Goal: Transaction & Acquisition: Download file/media

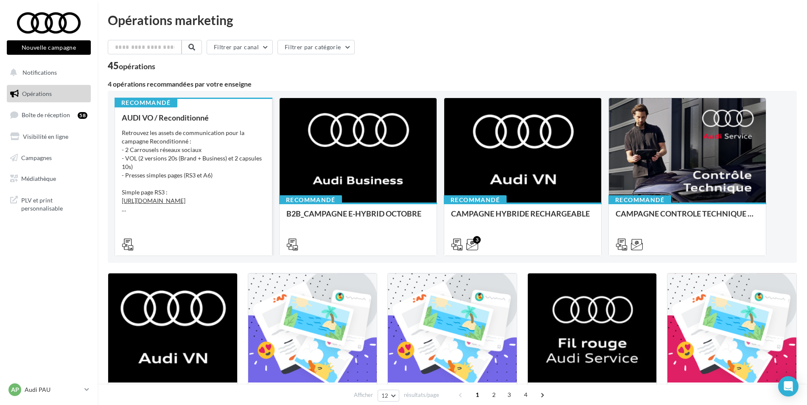
click at [172, 223] on div "AUDI VO / Reconditionné Retrouvez les assets de communication pour la campagne …" at bounding box center [193, 180] width 143 height 134
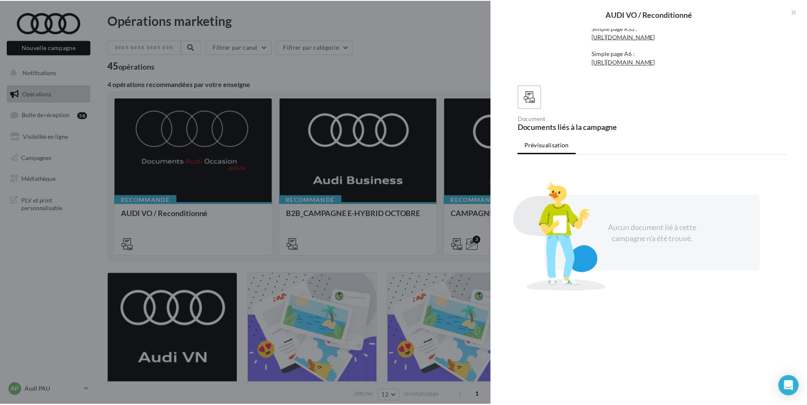
scroll to position [97, 0]
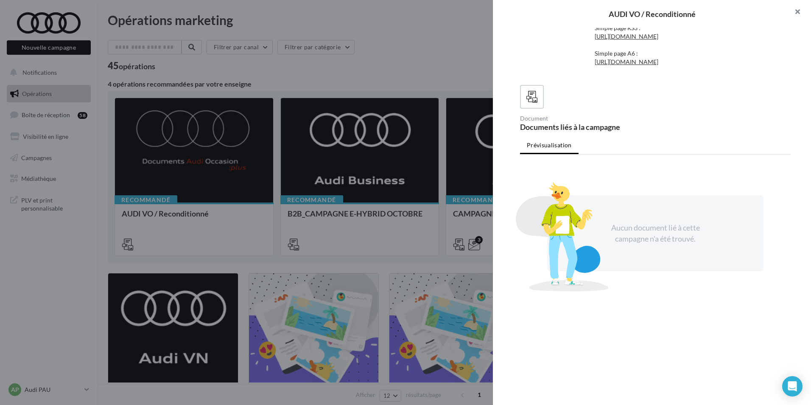
click at [523, 15] on button "button" at bounding box center [794, 12] width 34 height 25
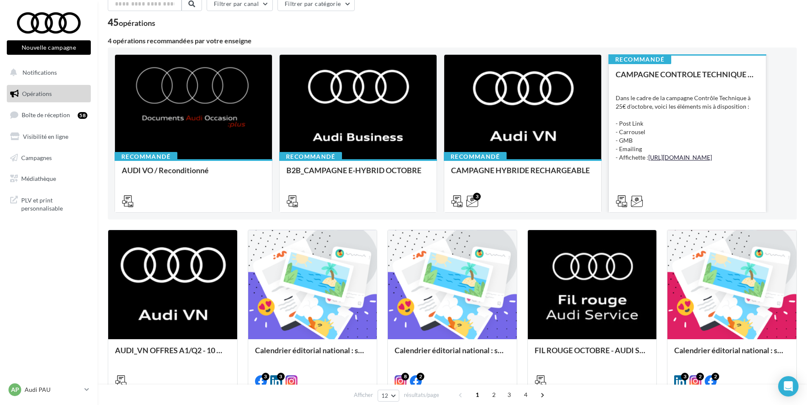
scroll to position [42, 0]
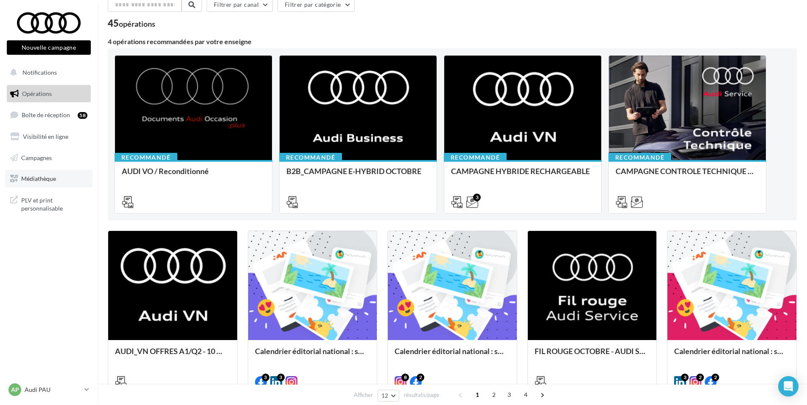
click at [34, 180] on span "Médiathèque" at bounding box center [38, 178] width 35 height 7
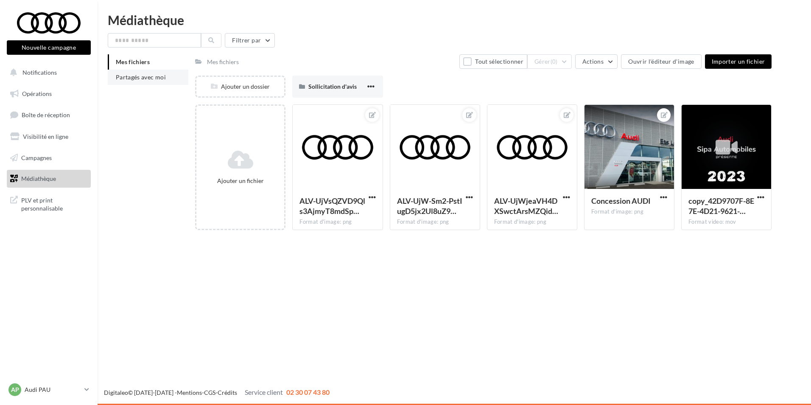
click at [143, 74] on span "Partagés avec moi" at bounding box center [141, 76] width 50 height 7
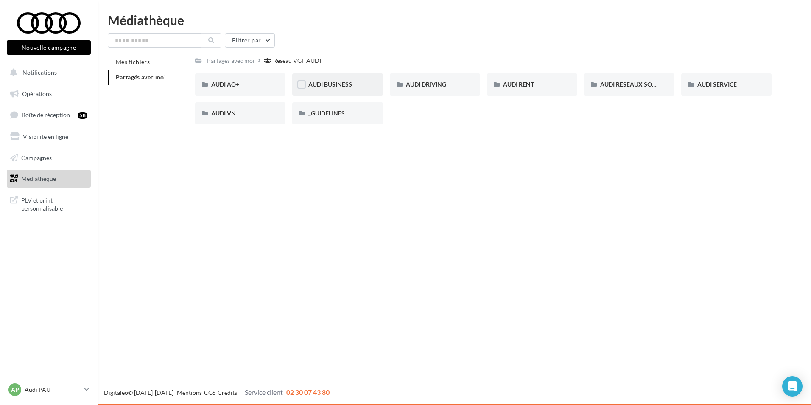
click at [342, 78] on div "AUDI BUSINESS" at bounding box center [337, 84] width 90 height 22
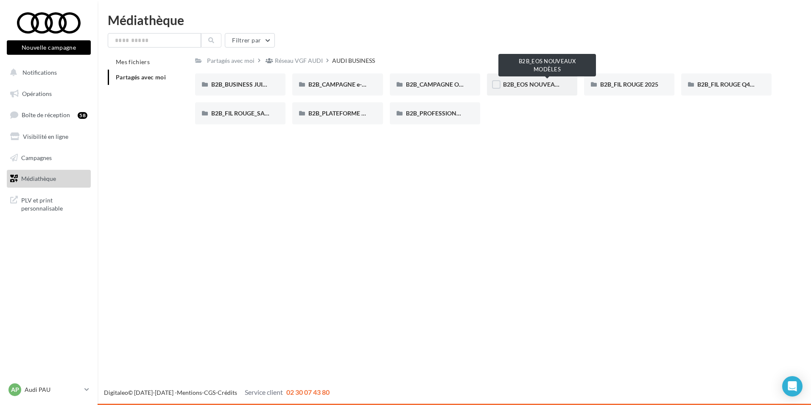
click at [553, 87] on span "B2B_EOS NOUVEAUX MODÈLES" at bounding box center [547, 84] width 89 height 7
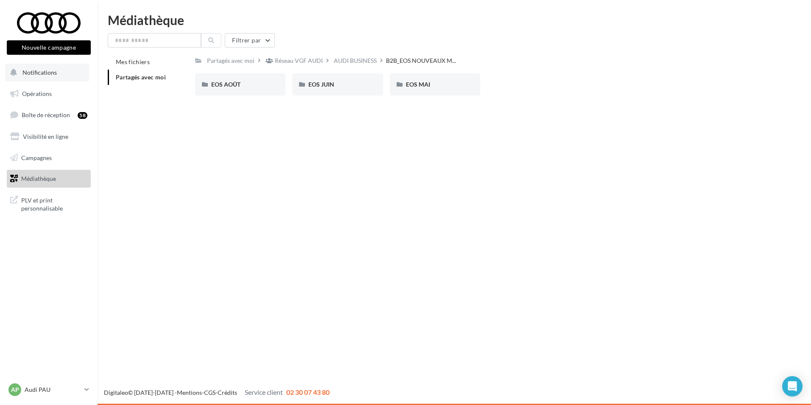
click at [40, 65] on button "Notifications" at bounding box center [47, 73] width 84 height 18
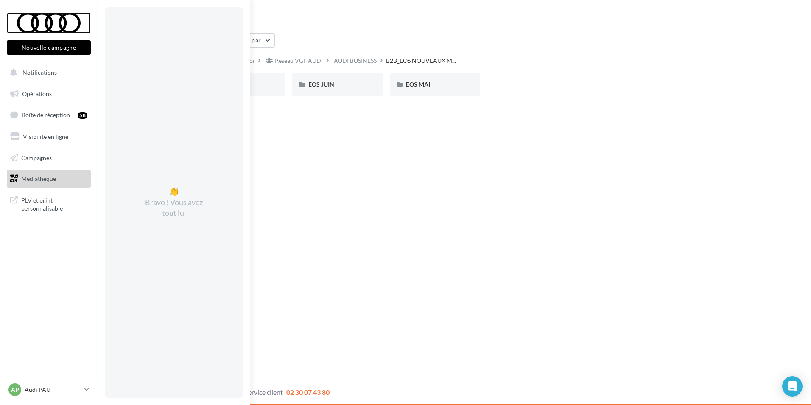
click at [57, 26] on div at bounding box center [49, 22] width 68 height 21
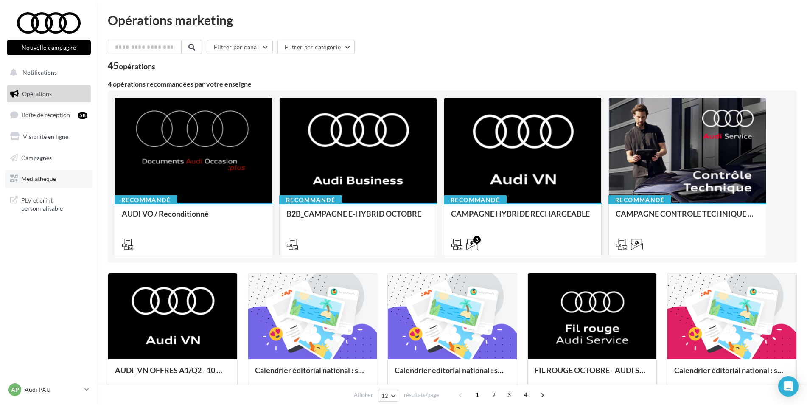
click at [57, 177] on link "Médiathèque" at bounding box center [48, 179] width 87 height 18
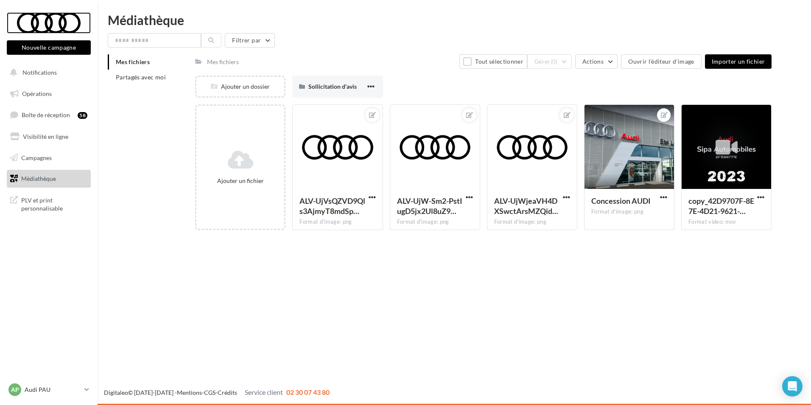
click at [58, 13] on div at bounding box center [49, 22] width 68 height 21
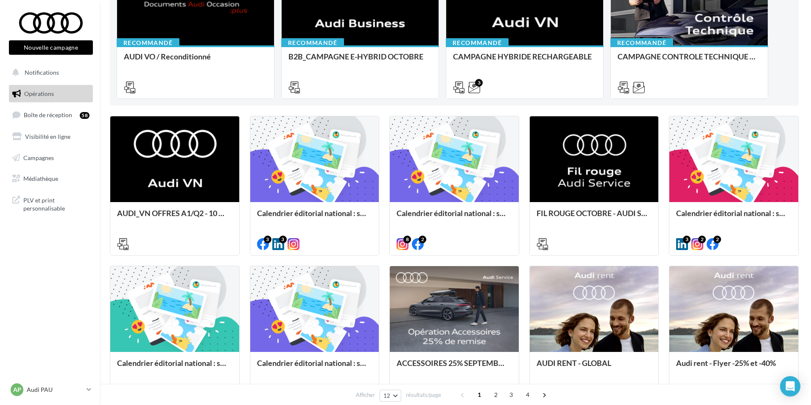
scroll to position [157, 0]
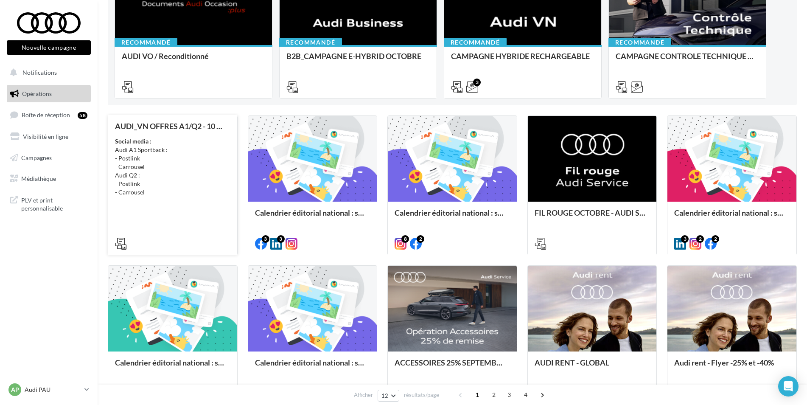
click at [194, 190] on div "Social media : Audi A1 Sportback : - Postlink - Carrousel Audi Q2 : - Postlink …" at bounding box center [172, 166] width 115 height 59
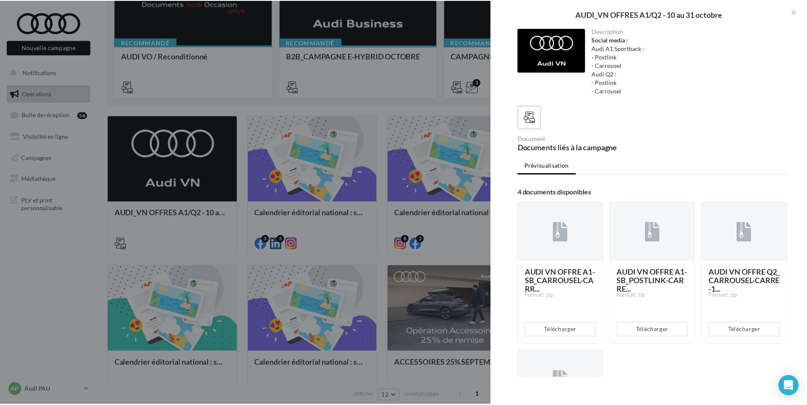
scroll to position [129, 0]
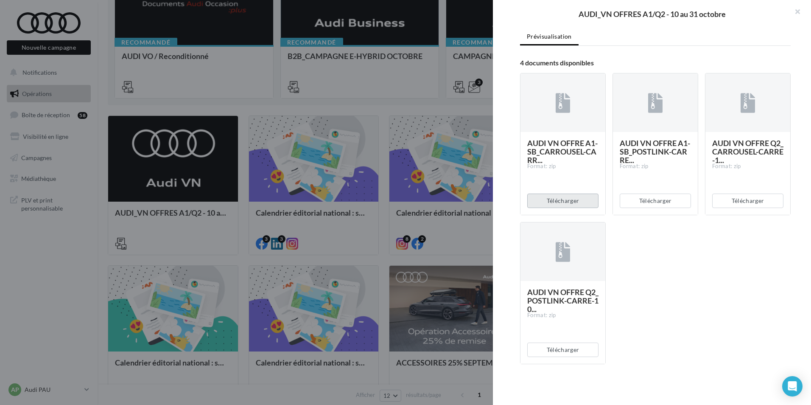
click at [559, 202] on button "Télécharger" at bounding box center [562, 200] width 71 height 14
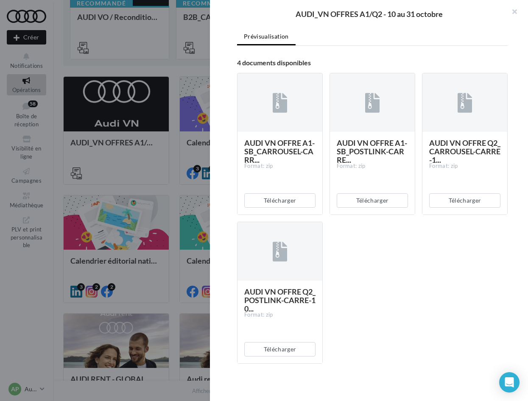
click at [491, 343] on div "AUDI VN OFFRE A1-SB_CARROUSEL-CARR... Format: zip Télécharger AUDI VN OFFRE A1-…" at bounding box center [375, 221] width 277 height 311
click at [390, 202] on button "Télécharger" at bounding box center [372, 200] width 71 height 14
click at [352, 315] on div "AUDI VN OFFRE A1-SB_CARROUSEL-CARR... Format: zip Télécharger AUDI VN OFFRE A1-…" at bounding box center [375, 221] width 277 height 311
click at [480, 202] on button "Télécharger" at bounding box center [464, 200] width 71 height 14
click at [379, 324] on div "AUDI VN OFFRE A1-SB_CARROUSEL-CARR... Format: zip Télécharger AUDI VN OFFRE A1-…" at bounding box center [375, 221] width 277 height 311
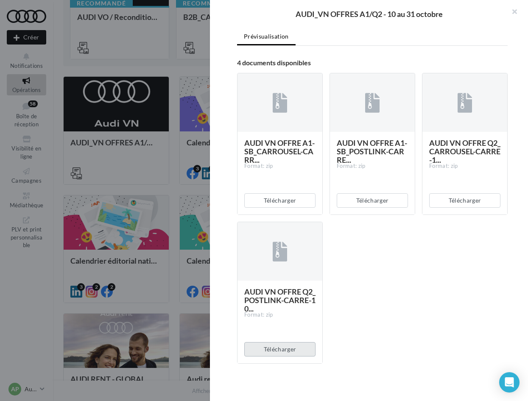
click at [291, 345] on button "Télécharger" at bounding box center [279, 349] width 71 height 14
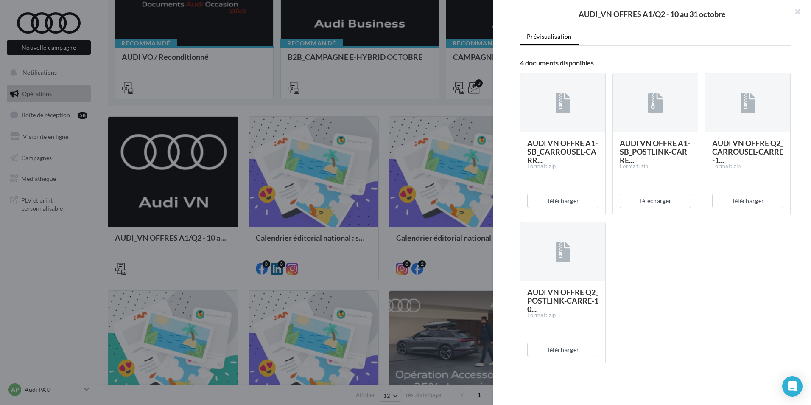
click at [65, 389] on div at bounding box center [405, 202] width 811 height 405
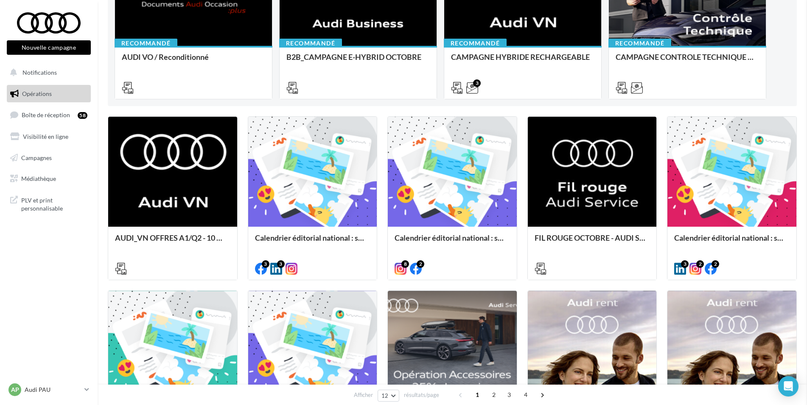
click at [29, 384] on div "AP Audi PAU audi-pau-led" at bounding box center [44, 389] width 73 height 13
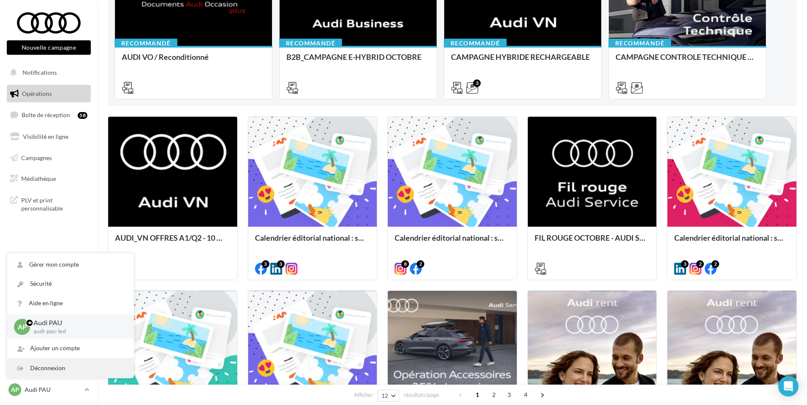
click at [41, 360] on div "Déconnexion" at bounding box center [70, 367] width 126 height 19
